Goal: Information Seeking & Learning: Learn about a topic

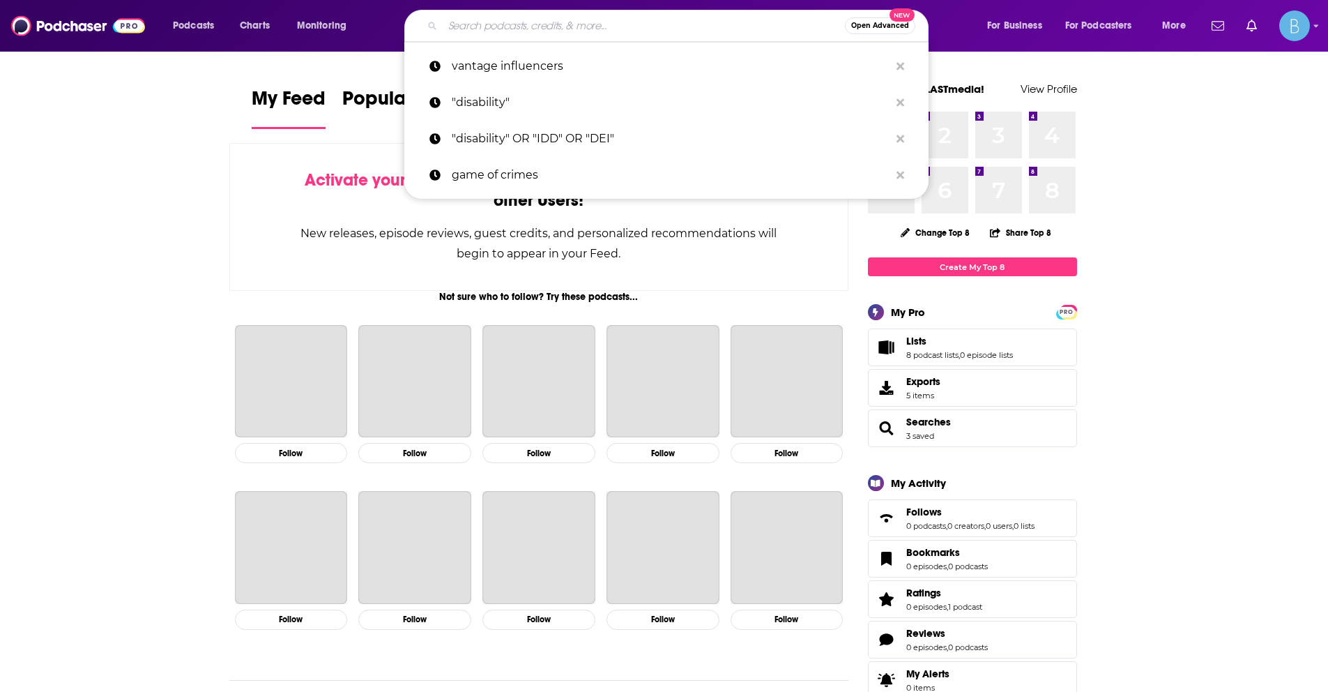
click at [554, 29] on input "Search podcasts, credits, & more..." at bounding box center [644, 26] width 402 height 22
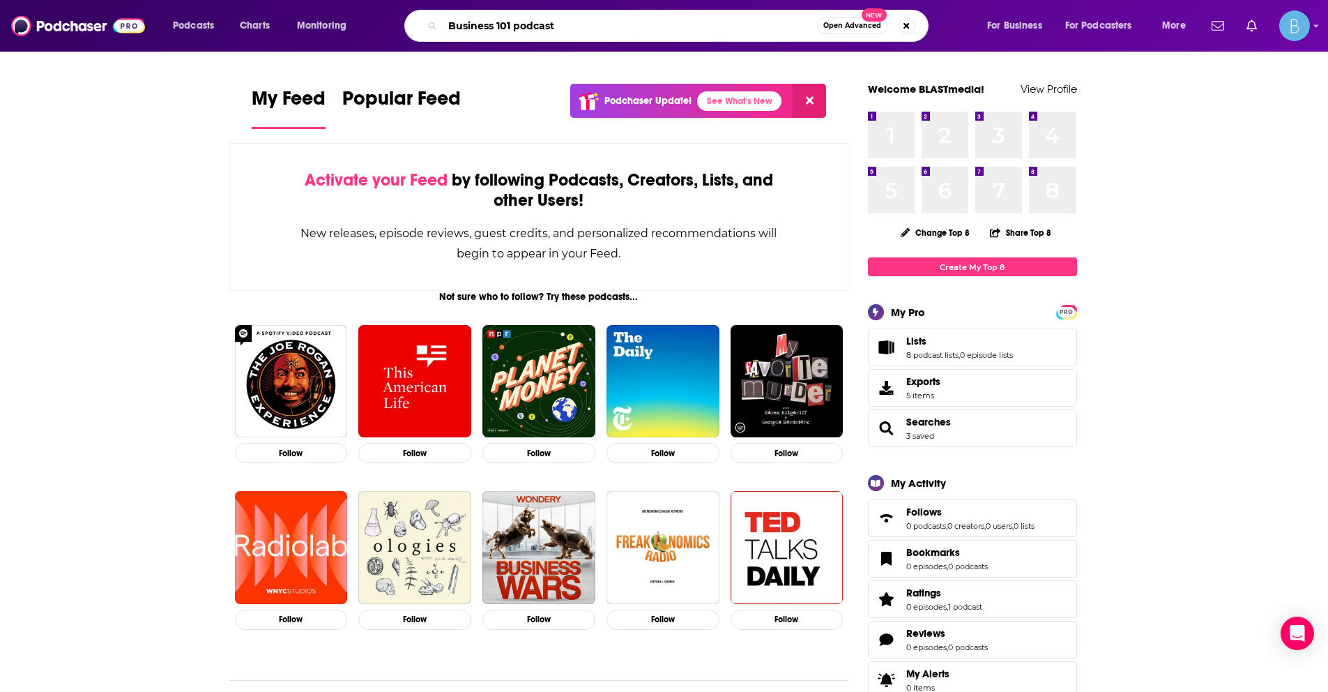
type input "Business 101 podcast"
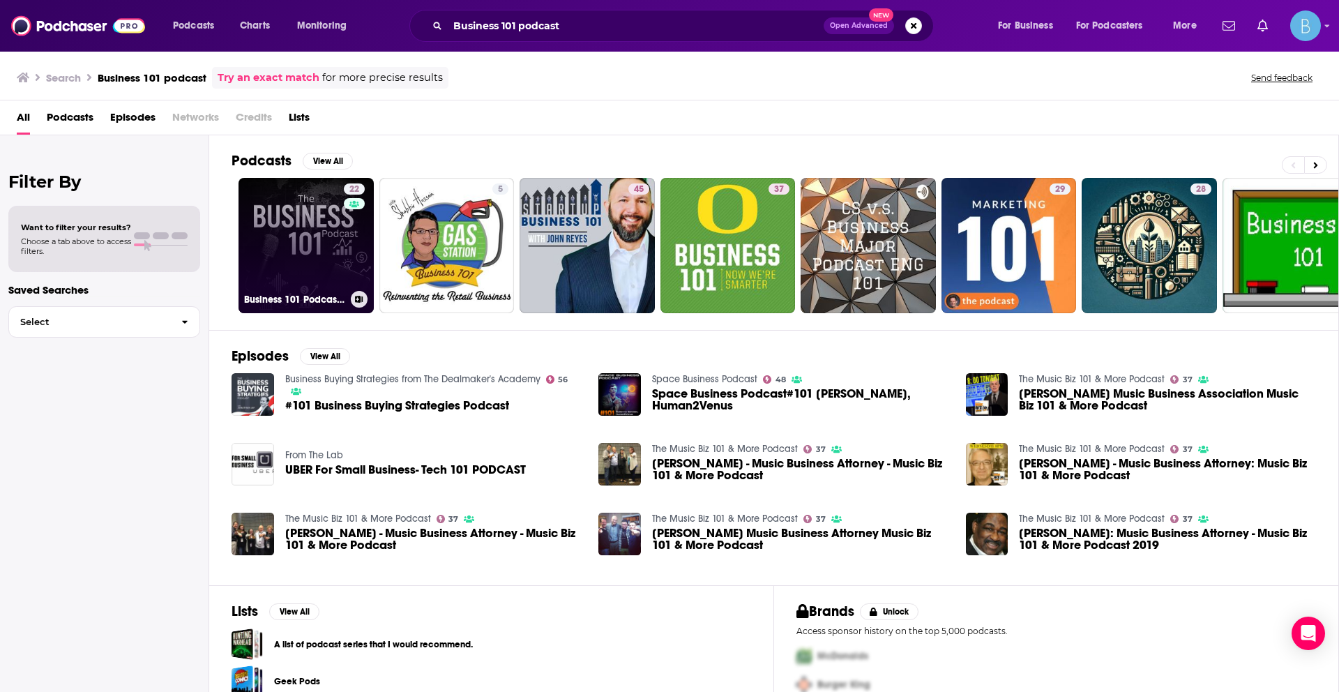
click at [306, 264] on link "22 Business 101 Podcast | Finance and Growth Mastery" at bounding box center [305, 245] width 135 height 135
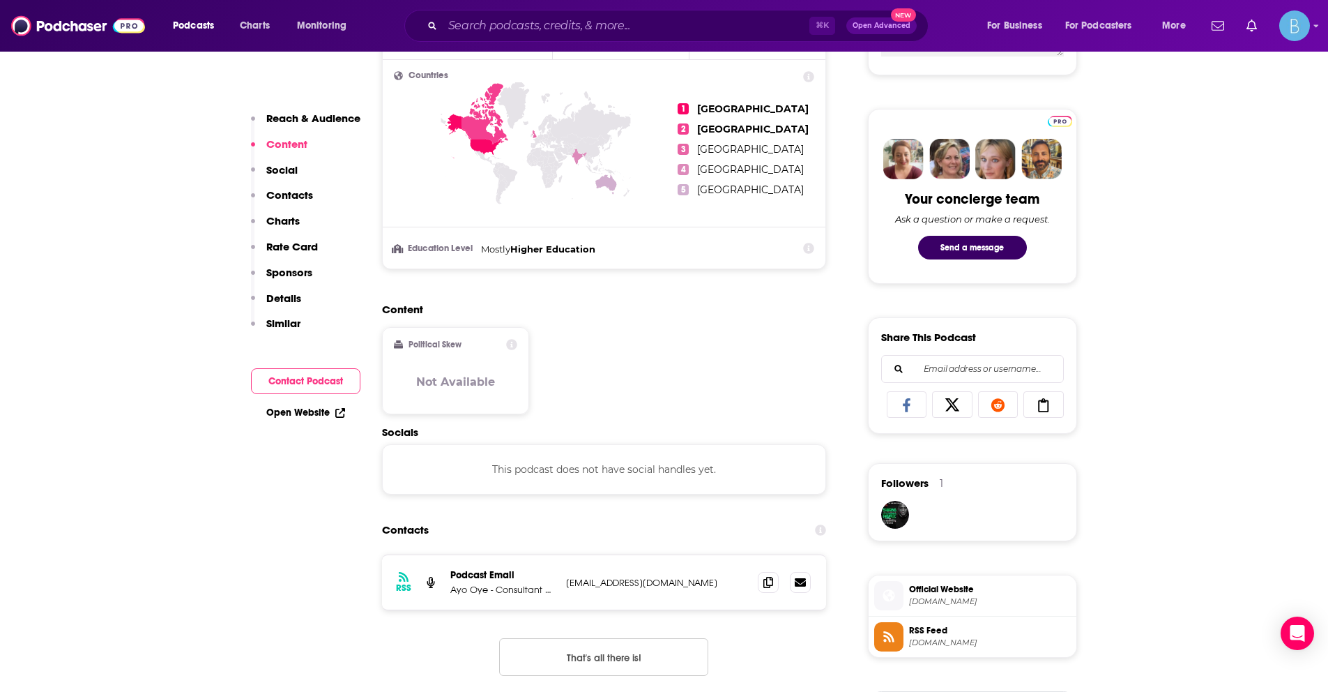
scroll to position [685, 0]
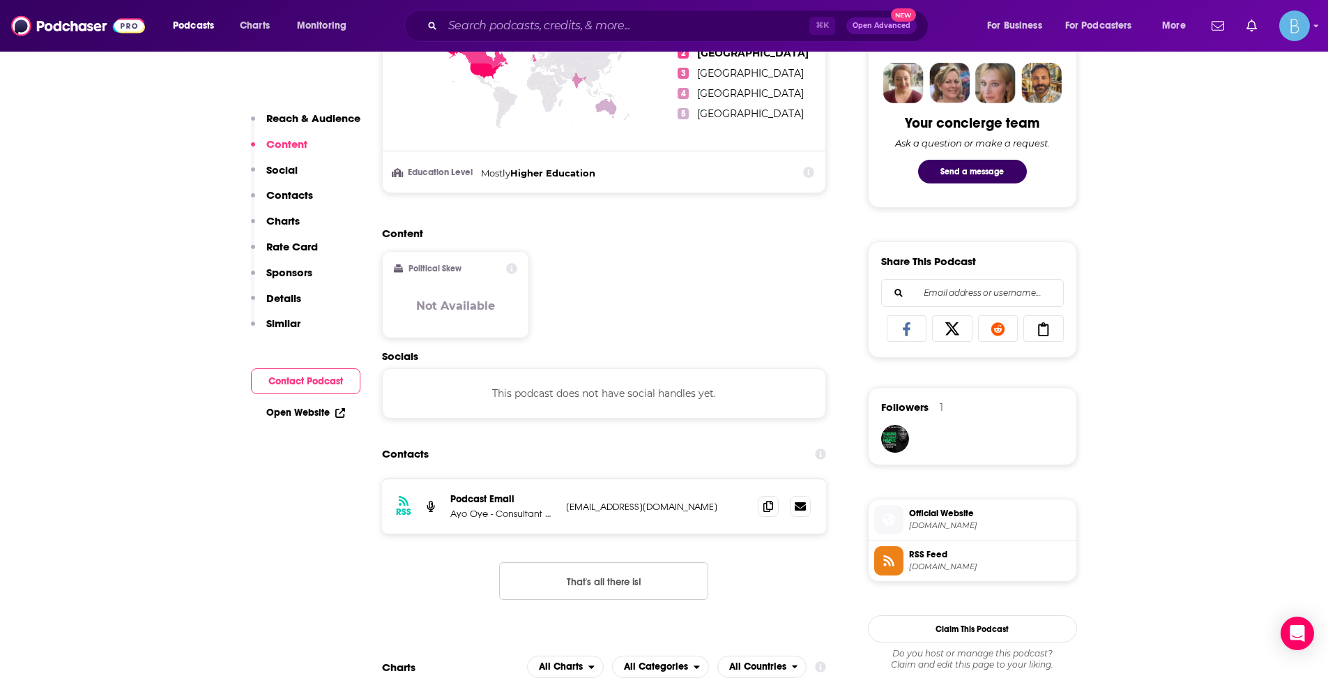
click at [990, 526] on span "[DOMAIN_NAME]" at bounding box center [990, 525] width 162 height 10
